Goal: Task Accomplishment & Management: Manage account settings

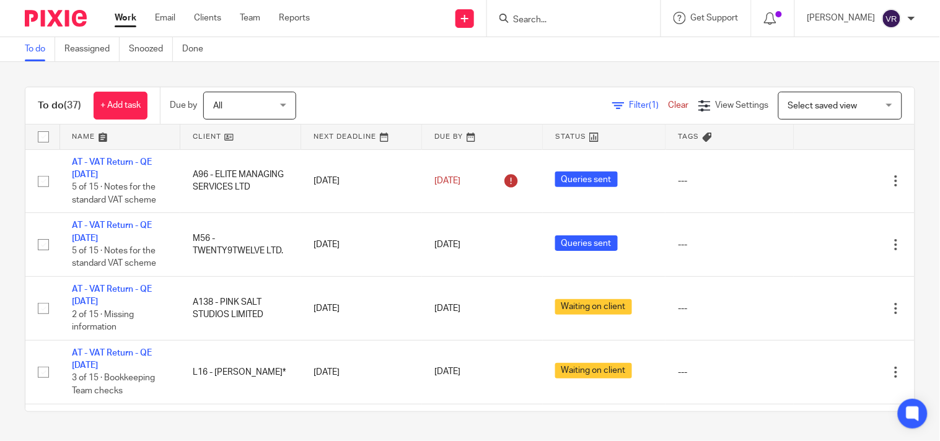
click at [361, 71] on div "To do (37) + Add task Due by All All Today Tomorrow This week Next week This mo…" at bounding box center [470, 249] width 940 height 375
click at [414, 72] on div "To do (37) + Add task Due by All All Today Tomorrow This week Next week This mo…" at bounding box center [470, 249] width 940 height 375
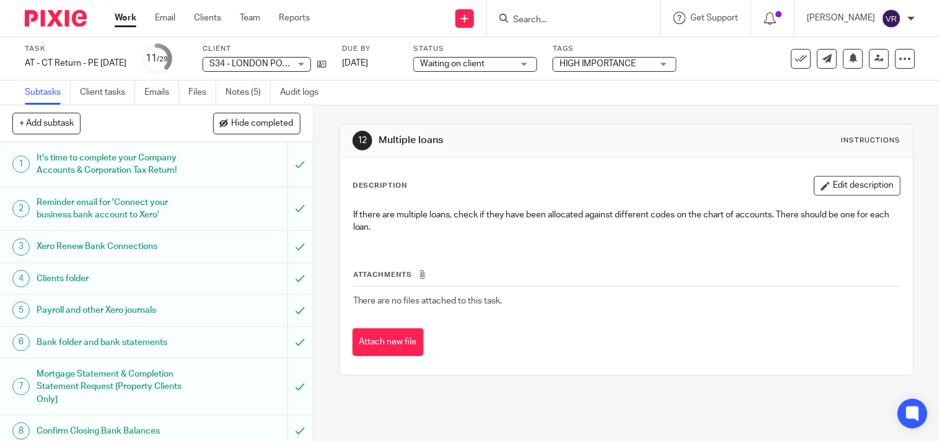
click at [537, 65] on div "Waiting on client Waiting on client" at bounding box center [475, 64] width 124 height 15
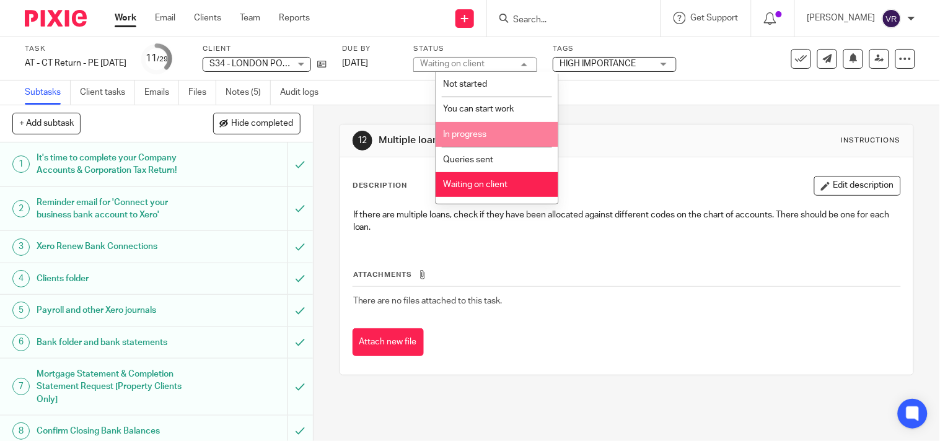
click at [494, 134] on li "In progress" at bounding box center [497, 134] width 123 height 25
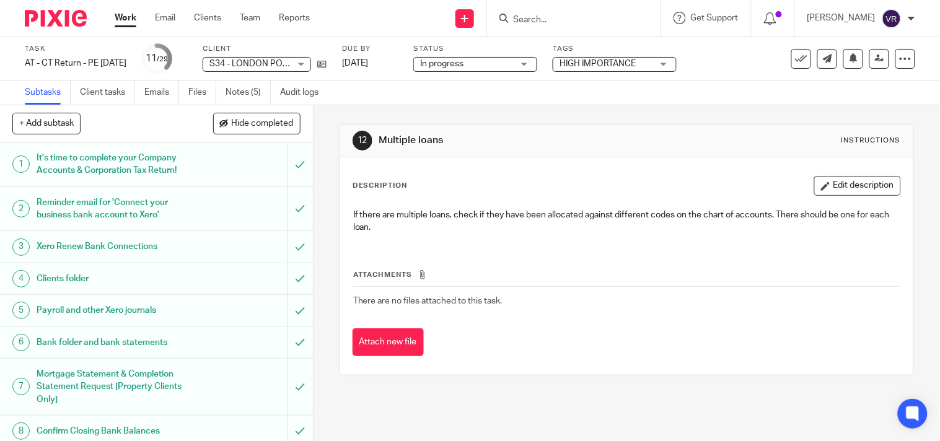
click at [467, 102] on div "Subtasks Client tasks Emails Files Notes (5) Audit logs" at bounding box center [470, 93] width 940 height 25
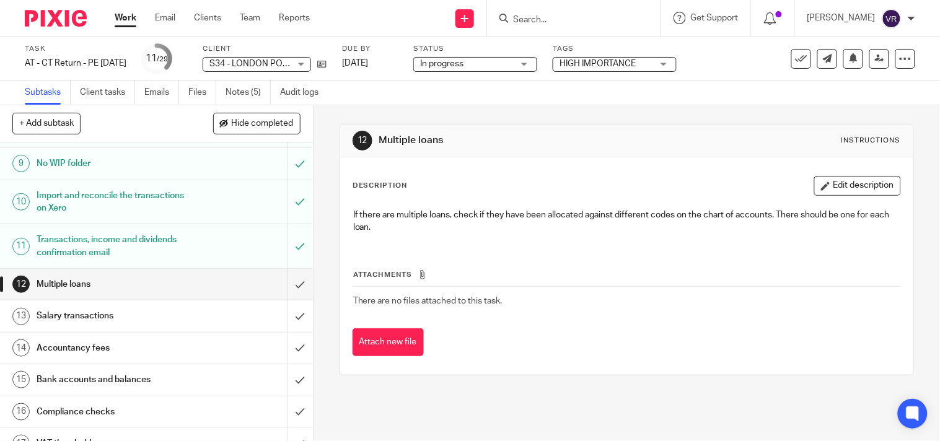
scroll to position [275, 0]
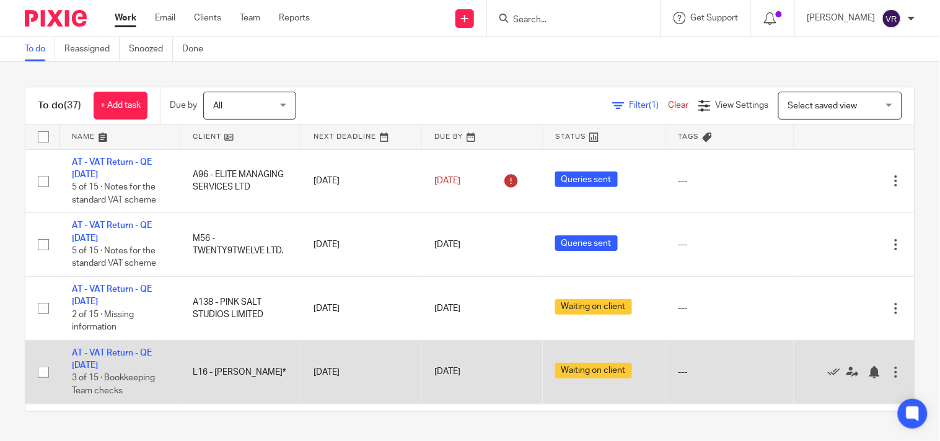
scroll to position [138, 0]
